Goal: Information Seeking & Learning: Learn about a topic

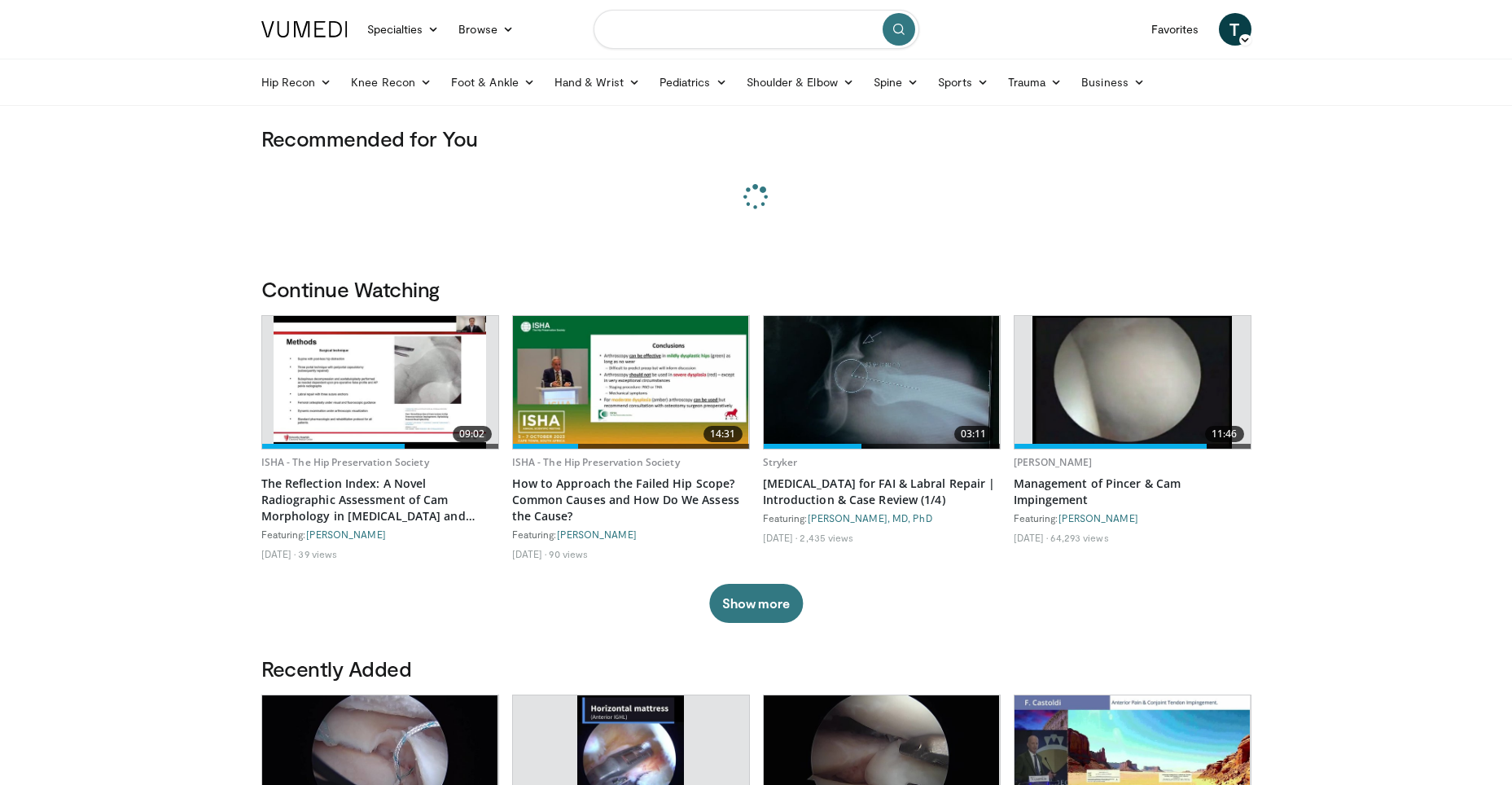
click at [719, 30] on input "Search topics, interventions" at bounding box center [757, 30] width 326 height 39
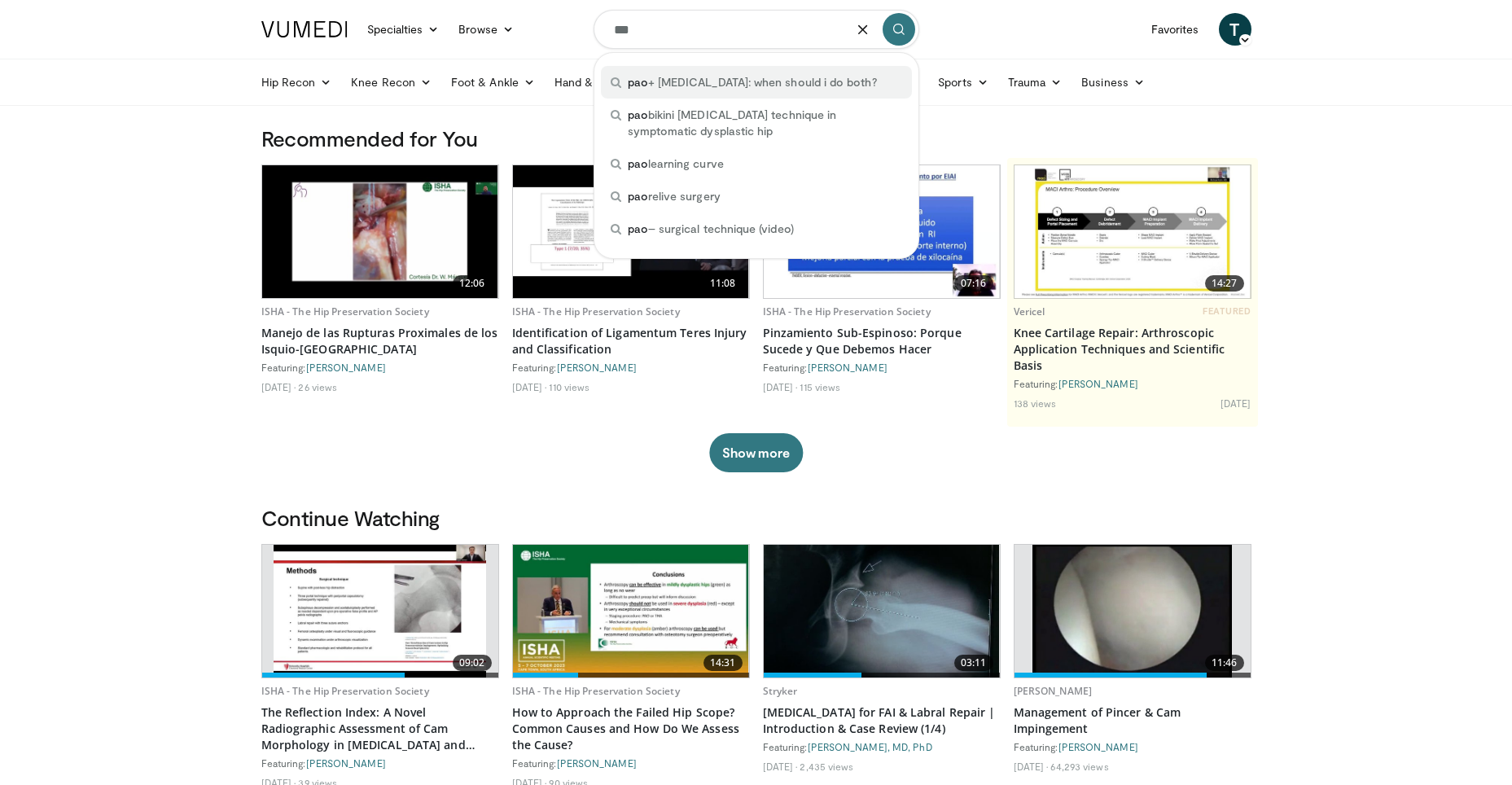
click at [718, 84] on span "pao + hip arthroscopy: when should i do both?" at bounding box center [752, 82] width 249 height 16
type input "**********"
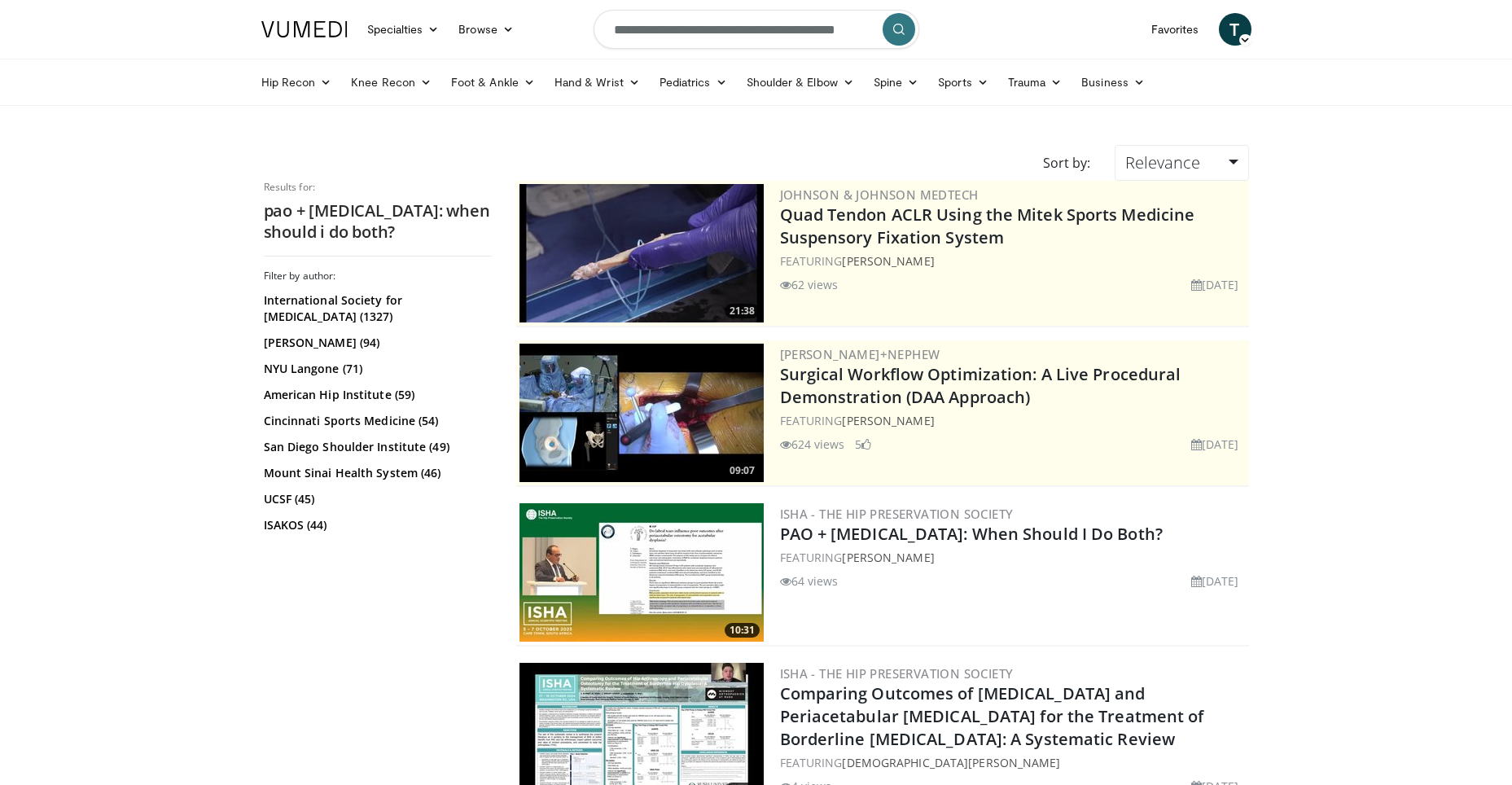
click at [680, 569] on img at bounding box center [641, 573] width 245 height 139
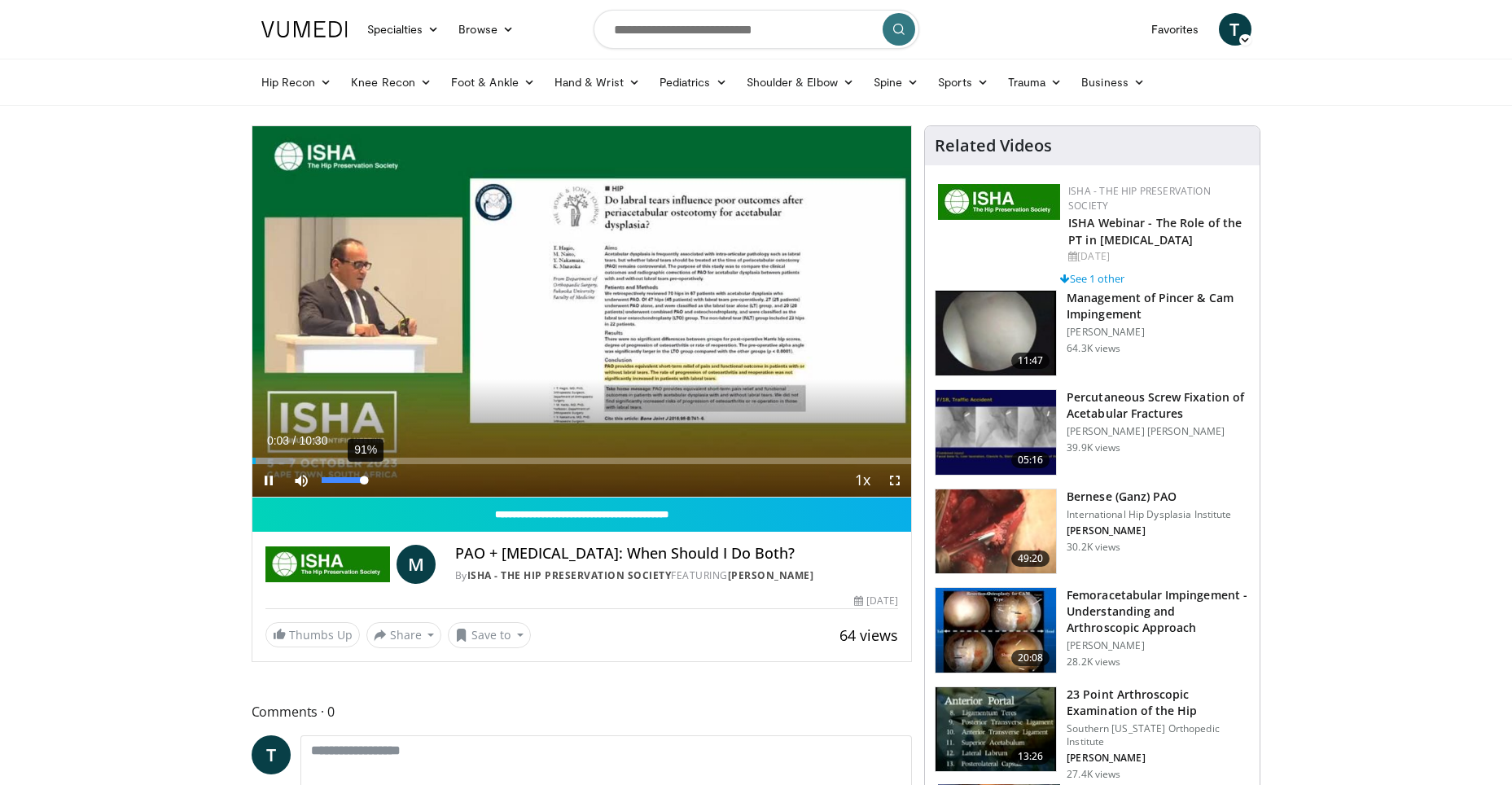
drag, startPoint x: 336, startPoint y: 485, endPoint x: 364, endPoint y: 487, distance: 28.1
click at [364, 487] on div "91%" at bounding box center [346, 480] width 57 height 32
click at [899, 475] on span "Video Player" at bounding box center [895, 480] width 32 height 32
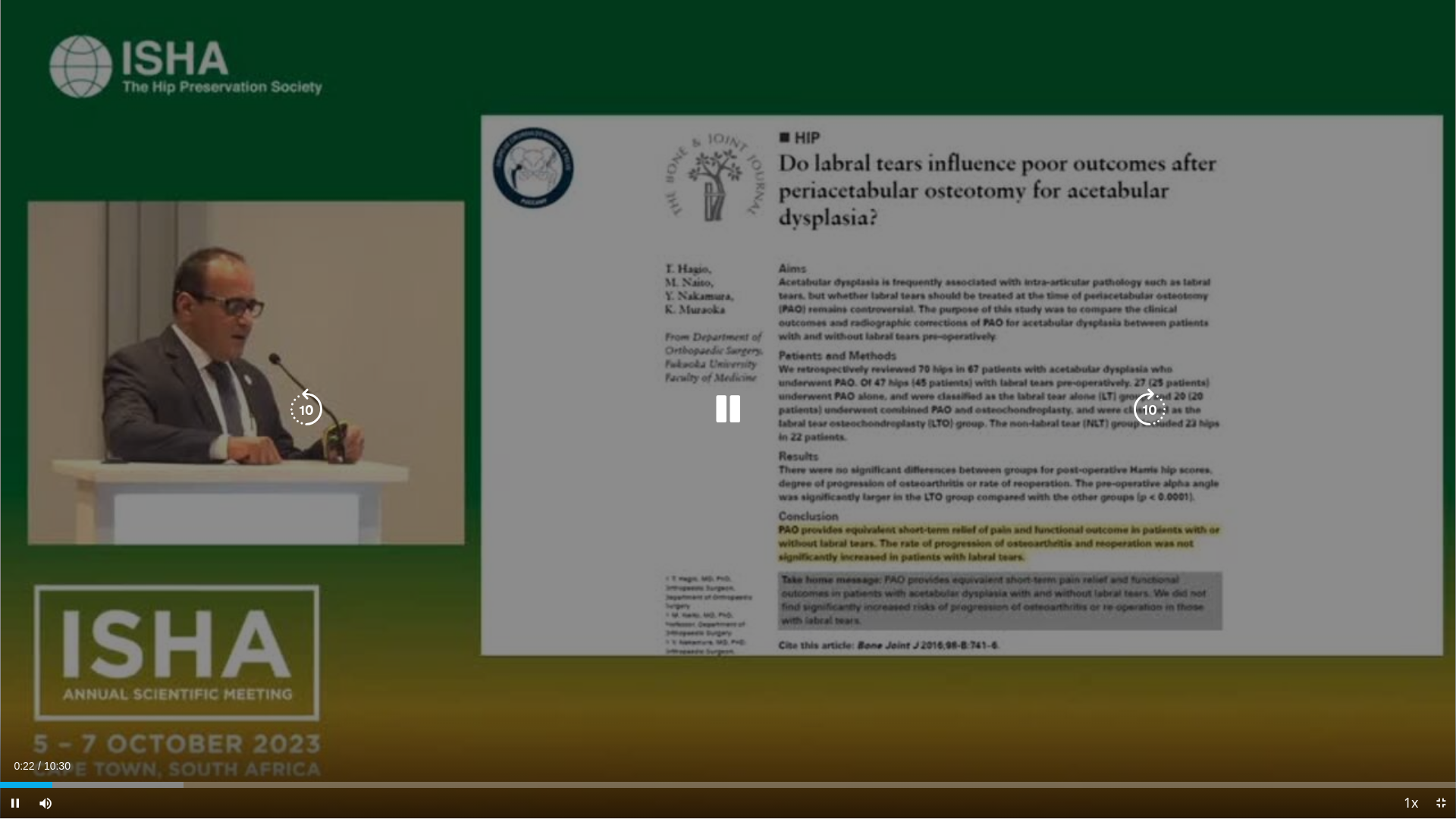
click at [3, 731] on video-js "**********" at bounding box center [728, 410] width 1456 height 819
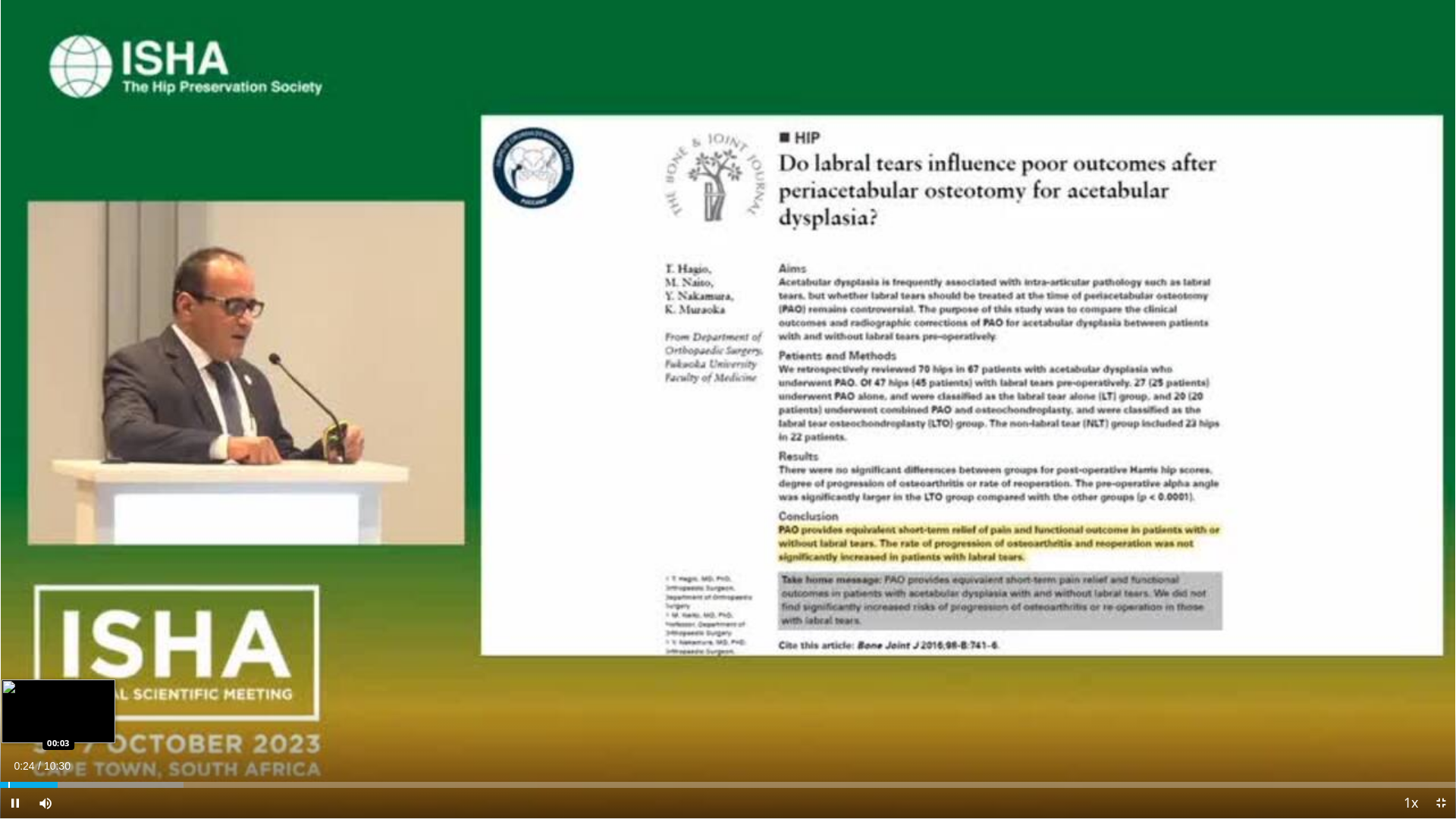
click at [9, 731] on div "Progress Bar" at bounding box center [9, 784] width 2 height 6
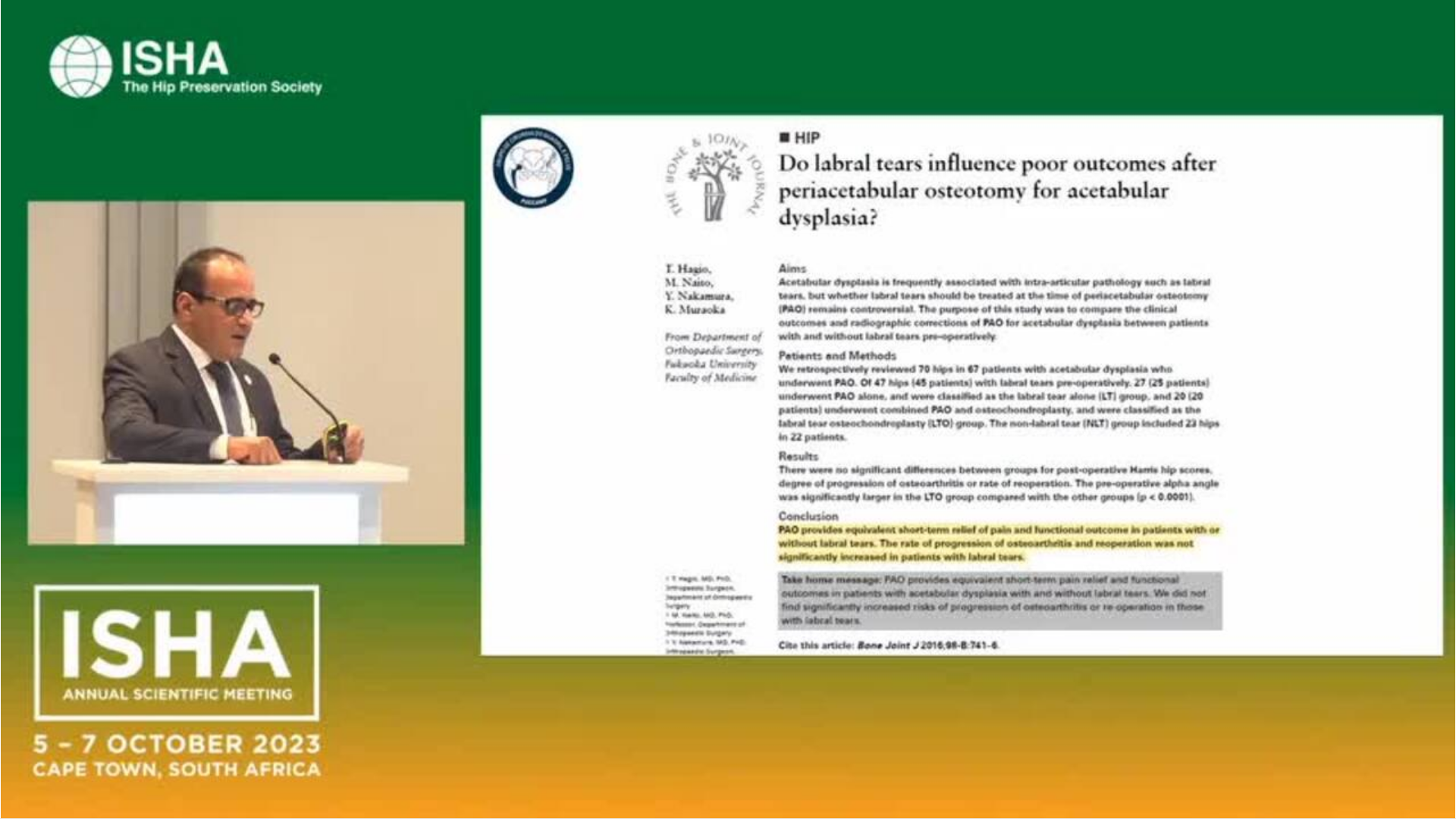
click at [870, 460] on div "10 seconds Tap to unmute" at bounding box center [728, 409] width 1456 height 818
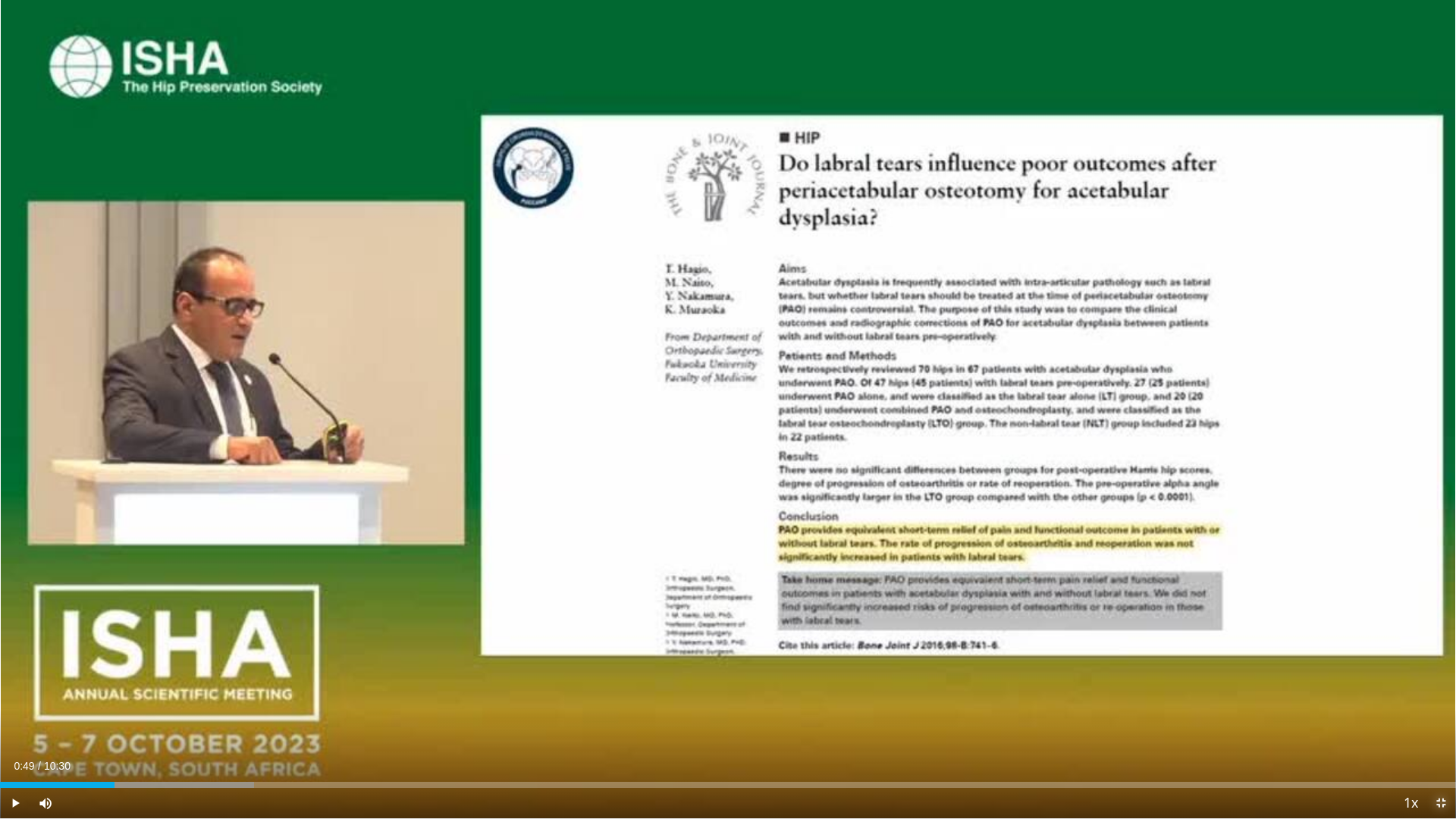
click at [1418, 731] on span "Video Player" at bounding box center [1440, 803] width 30 height 30
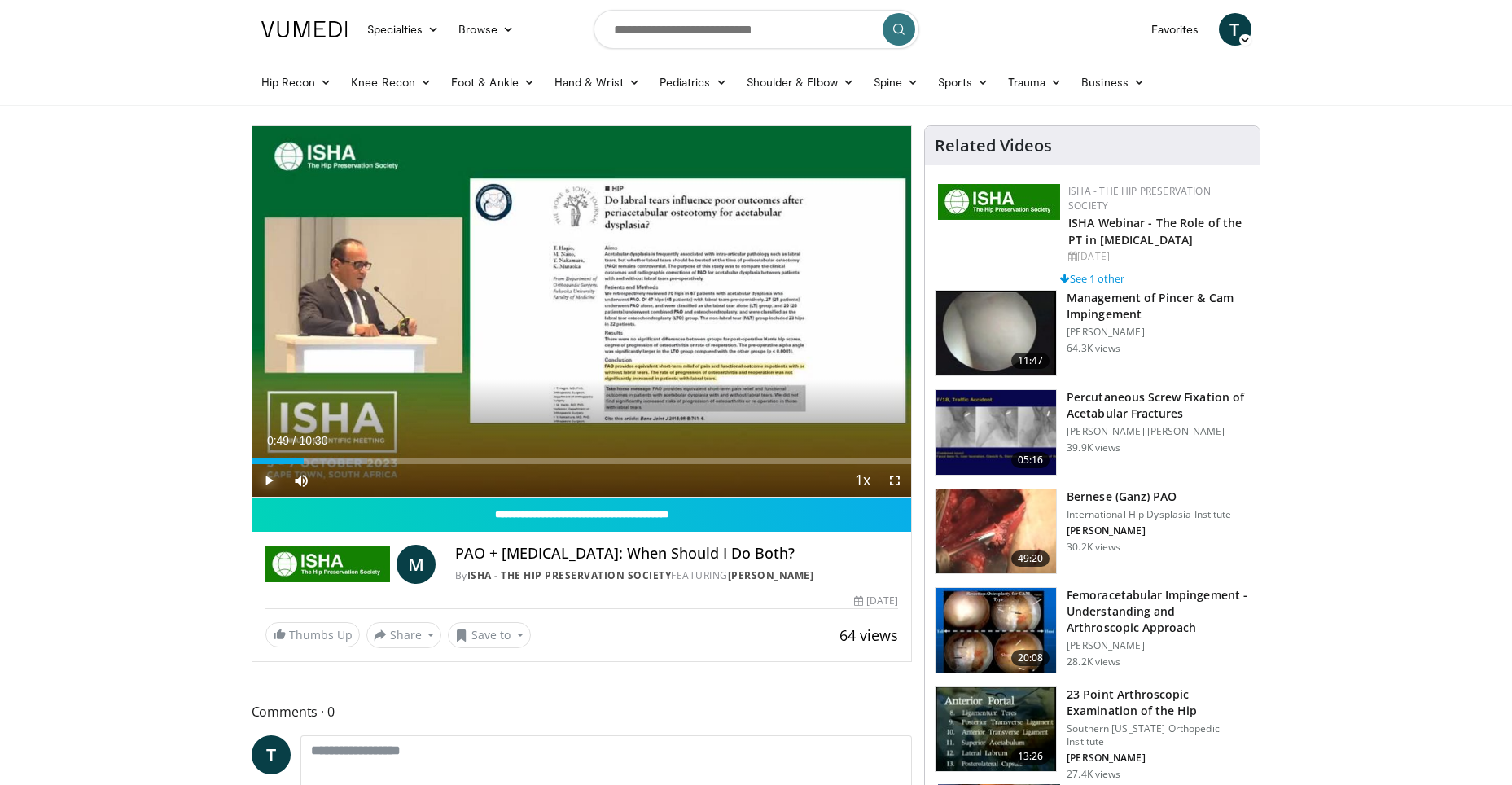
click at [272, 482] on span "Video Player" at bounding box center [269, 480] width 32 height 32
click at [892, 476] on span "Video Player" at bounding box center [895, 480] width 32 height 32
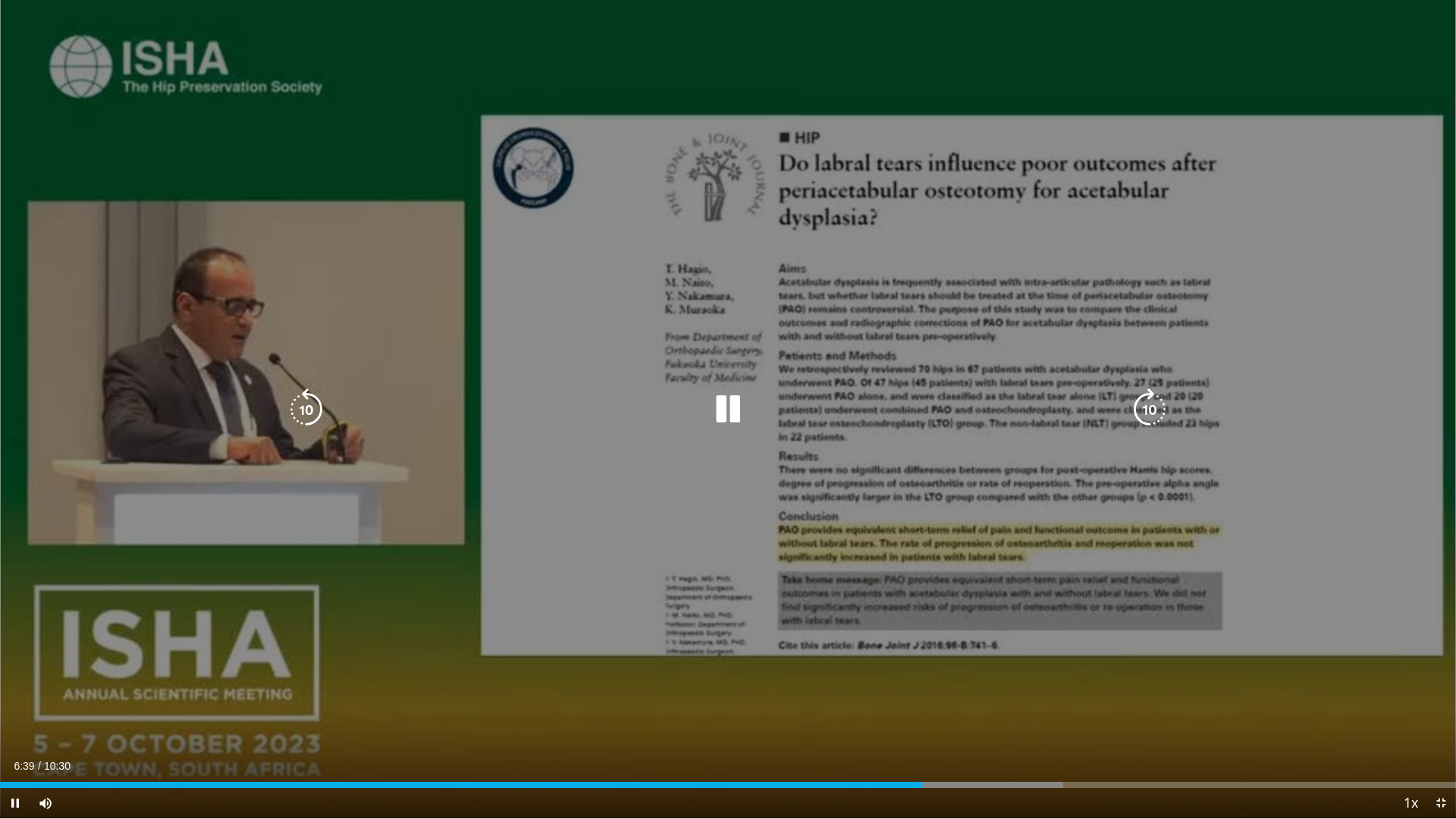
click at [634, 440] on div "10 seconds Tap to unmute" at bounding box center [728, 409] width 1456 height 818
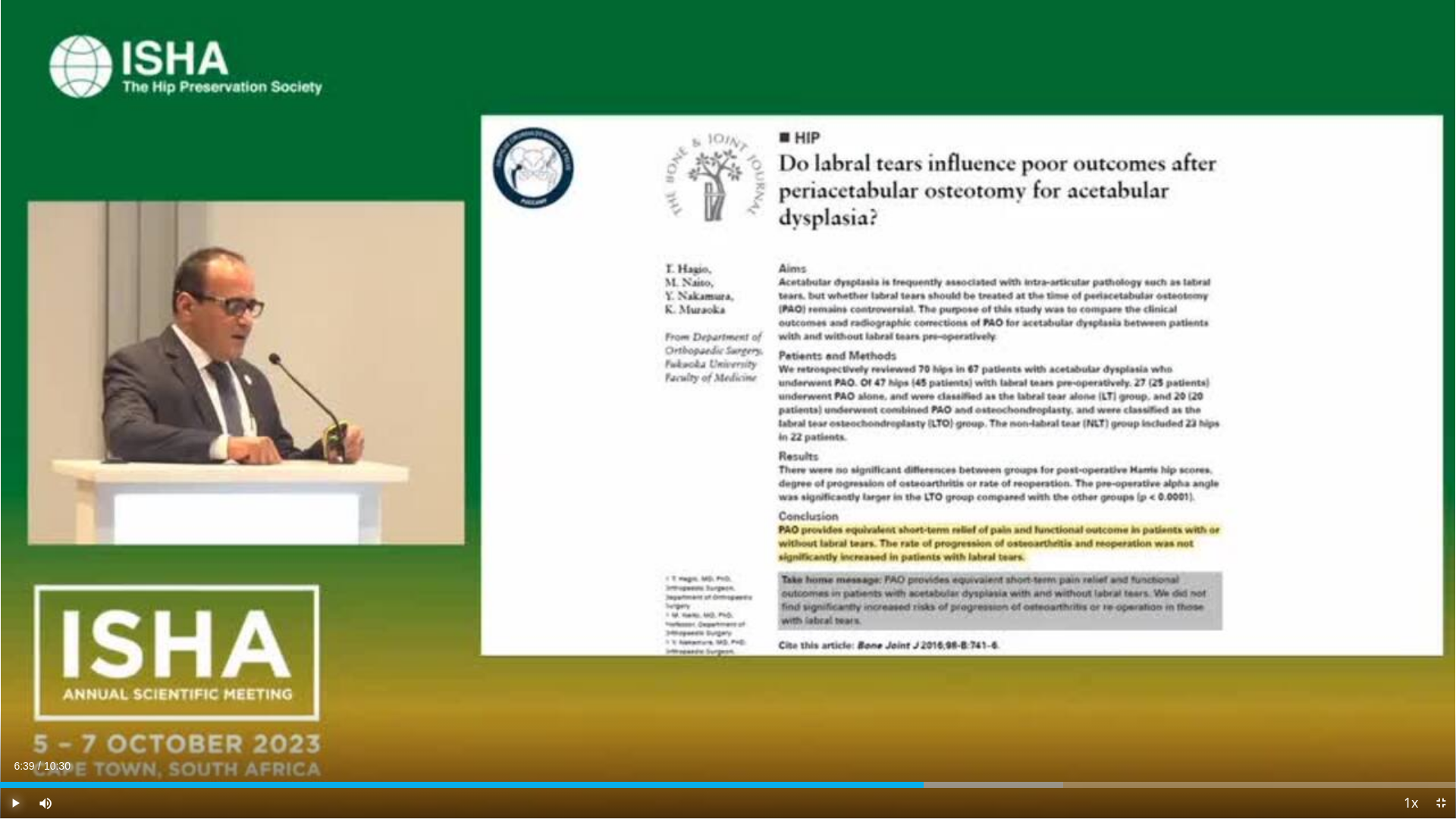
click at [12, 731] on span "Video Player" at bounding box center [15, 803] width 30 height 30
click at [966, 731] on div "Progress Bar" at bounding box center [967, 784] width 2 height 6
click at [952, 731] on div "Progress Bar" at bounding box center [953, 784] width 2 height 6
click at [930, 731] on div "Loaded : 77.78% 06:52 06:43" at bounding box center [728, 784] width 1456 height 6
